Goal: Information Seeking & Learning: Learn about a topic

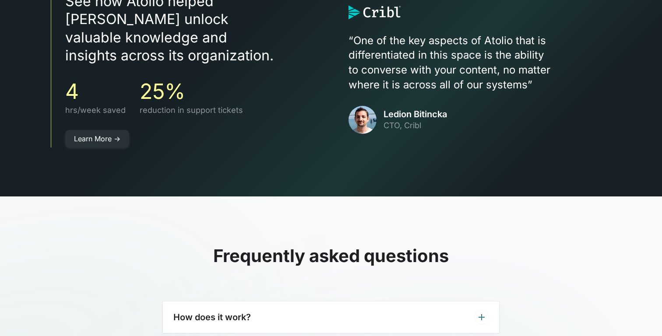
scroll to position [2486, 0]
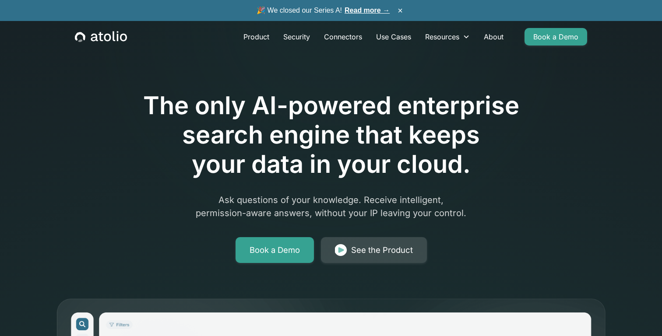
click at [358, 248] on div "See the Product" at bounding box center [382, 250] width 62 height 12
click at [457, 37] on div "Resources" at bounding box center [442, 37] width 34 height 11
click at [247, 39] on link "Product" at bounding box center [257, 37] width 40 height 18
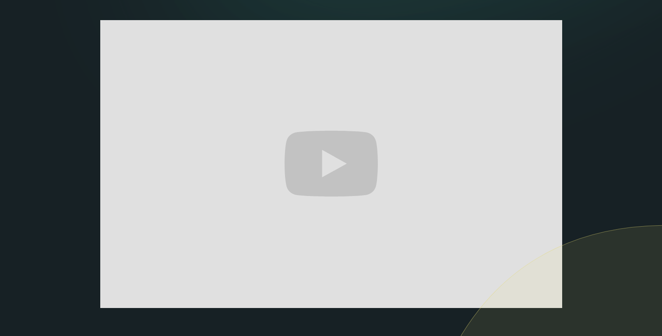
scroll to position [163, 0]
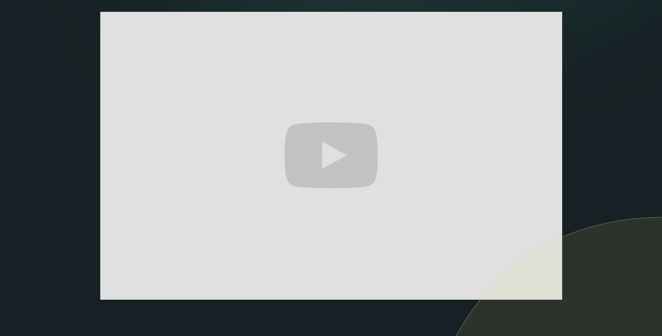
click at [648, 62] on section "The only AI-powered enterprise search engine that's self-hosted and private. As…" at bounding box center [331, 156] width 662 height 639
